Goal: Check status: Check status

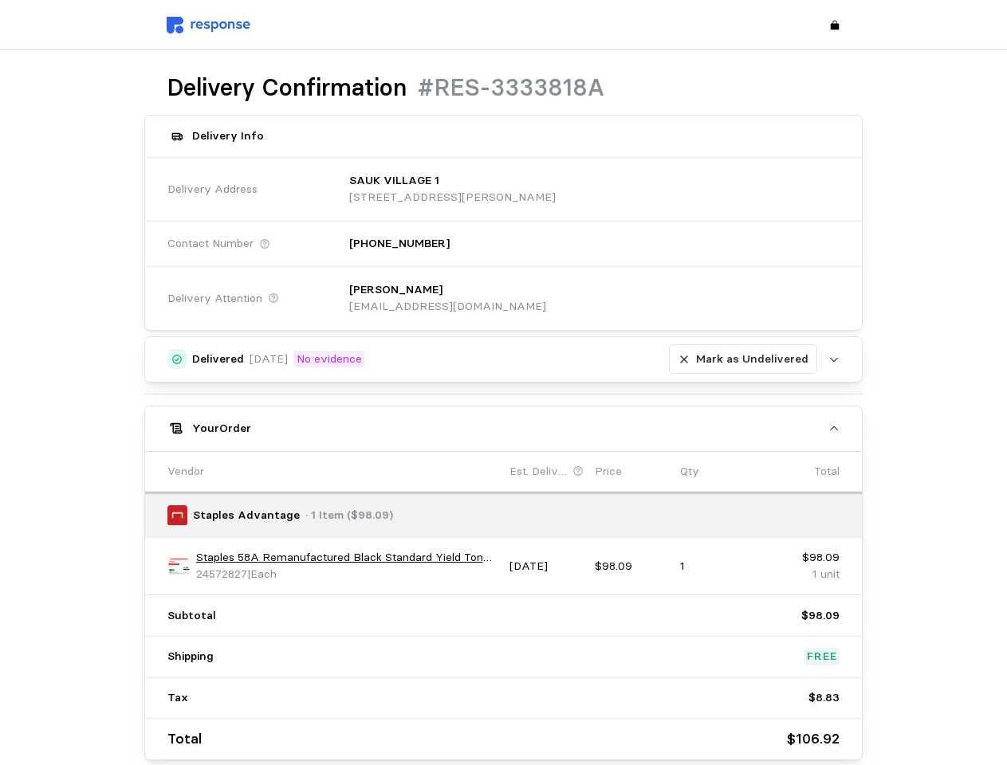
click at [503, 383] on div "Delivered [DATE] No evidence [PERSON_NAME] as Undelivered Upload [PERSON_NAME] …" at bounding box center [503, 548] width 719 height 424
click at [556, 189] on p "[STREET_ADDRESS][PERSON_NAME]" at bounding box center [452, 198] width 206 height 18
click at [588, 298] on div "[PERSON_NAME] [EMAIL_ADDRESS][DOMAIN_NAME]" at bounding box center [588, 298] width 501 height 57
click at [504, 360] on div "Delivered [DATE] No evidence [PERSON_NAME] as Undelivered" at bounding box center [504, 359] width 625 height 30
click at [746, 360] on p "Mark as Undelivered" at bounding box center [752, 360] width 112 height 18
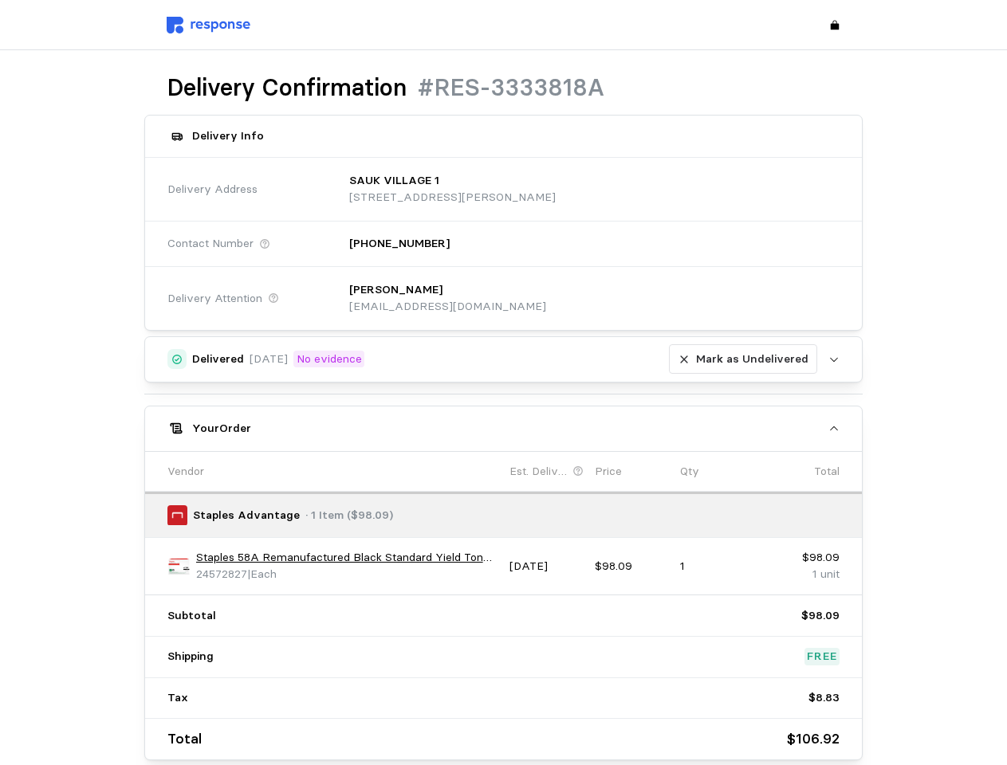
click at [504, 429] on div "Your Order" at bounding box center [504, 428] width 625 height 17
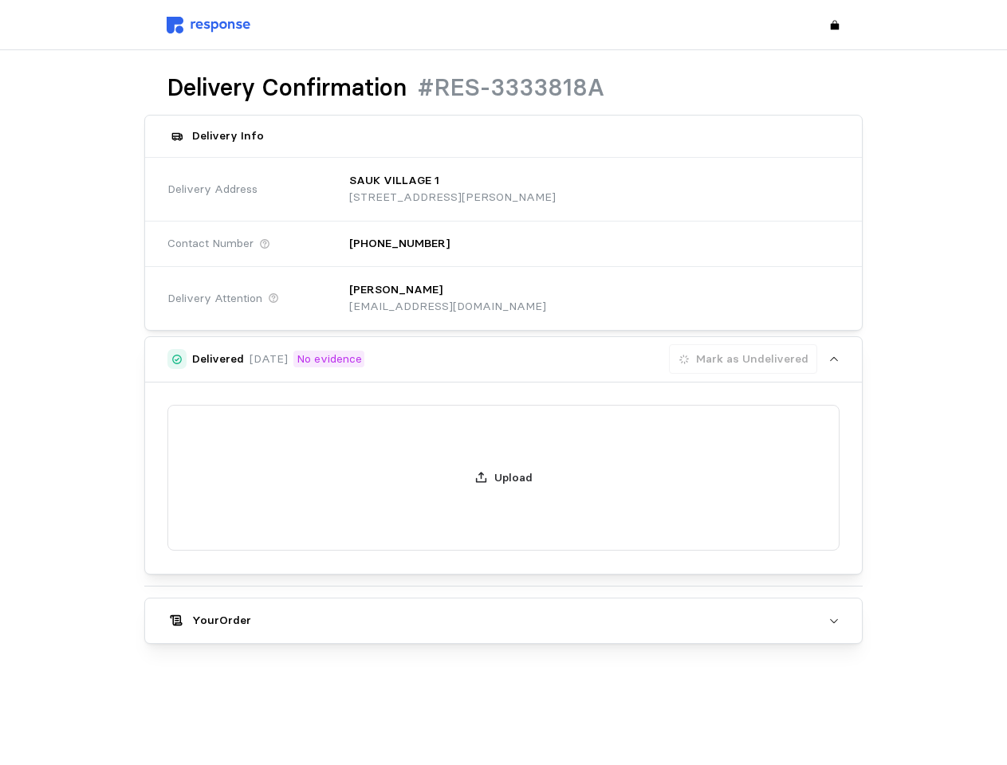
click at [179, 598] on div "Your Order Vendor Est. Delivery Price Qty Total Staples Advantage · 1 Item ($98…" at bounding box center [503, 621] width 719 height 46
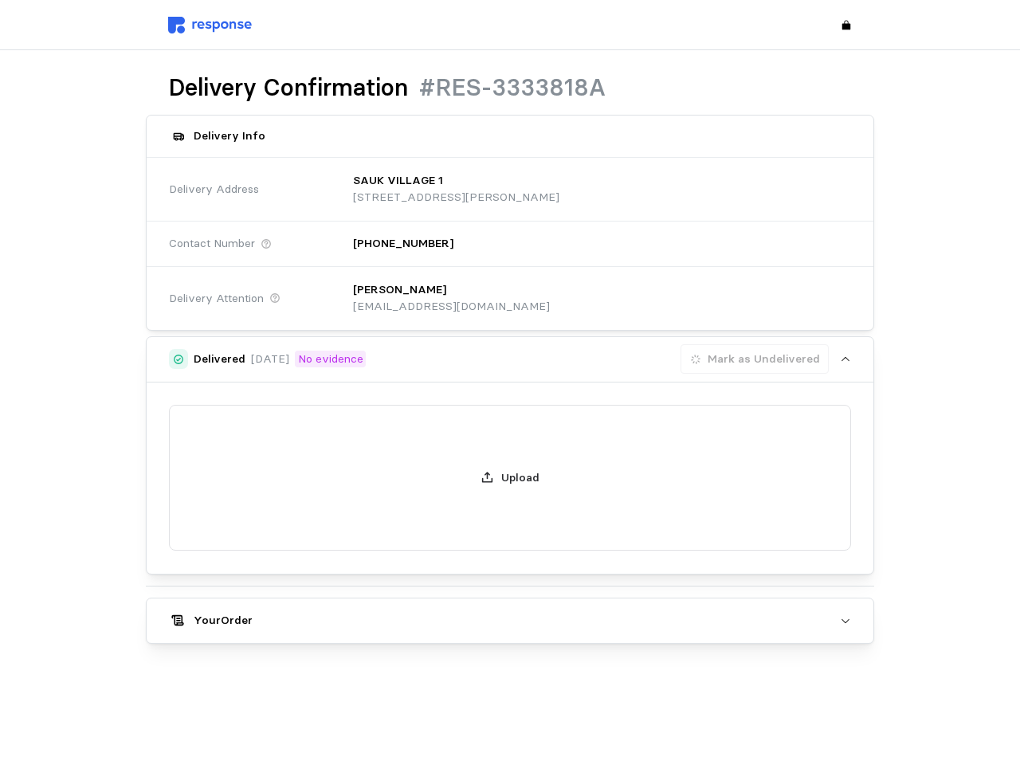
click at [347, 558] on main "Delivery Confirmation #RES-3333818A Delivery Info Delivery Address [GEOGRAPHIC_…" at bounding box center [510, 382] width 1020 height 765
